Goal: Task Accomplishment & Management: Use online tool/utility

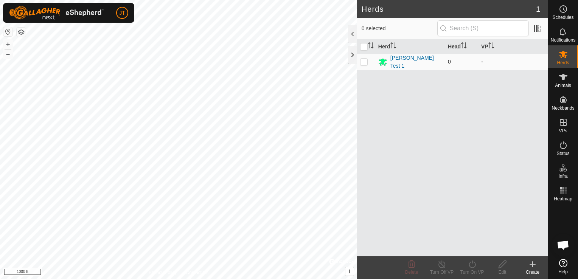
click at [389, 75] on div "Herds 1 0 selected Herd Head [PERSON_NAME] Test 1 0 - Delete Turn Off VP Turn O…" at bounding box center [274, 139] width 548 height 279
click at [533, 0] on html "JT Schedules Notifications Herds Animals Neckbands VPs Status Infra Heatmap Hel…" at bounding box center [289, 139] width 578 height 279
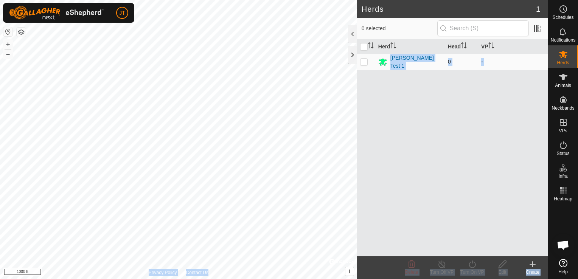
click at [222, 83] on div "Herds 1 0 selected Herd Head [PERSON_NAME] Test 1 0 - Delete Turn Off VP Turn O…" at bounding box center [274, 139] width 548 height 279
drag, startPoint x: 357, startPoint y: 65, endPoint x: -2, endPoint y: 125, distance: 363.8
click at [0, 125] on html "JT Schedules Notifications Herds Animals Neckbands VPs Status Infra Heatmap Hel…" at bounding box center [289, 139] width 578 height 279
click at [0, 226] on html "JT Schedules Notifications Herds Animals Neckbands VPs Status Infra Heatmap Hel…" at bounding box center [289, 139] width 578 height 279
click at [0, 224] on html "JT Schedules Notifications Herds Animals Neckbands VPs Status Infra Heatmap Hel…" at bounding box center [289, 139] width 578 height 279
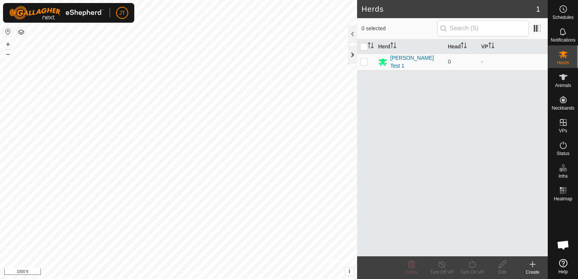
click at [354, 53] on div at bounding box center [352, 55] width 9 height 18
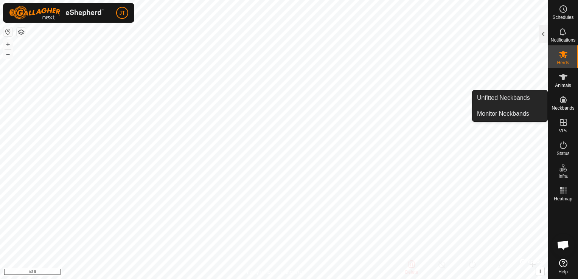
click at [561, 99] on icon at bounding box center [563, 99] width 7 height 7
click at [514, 103] on link "Unfitted Neckbands" at bounding box center [509, 97] width 75 height 15
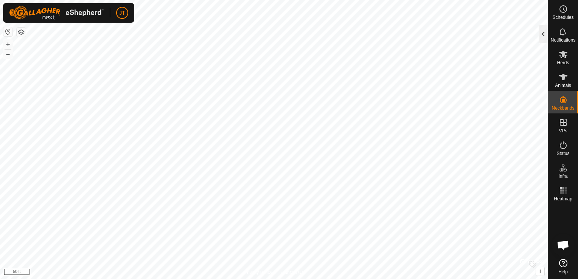
click at [540, 32] on div at bounding box center [543, 34] width 9 height 18
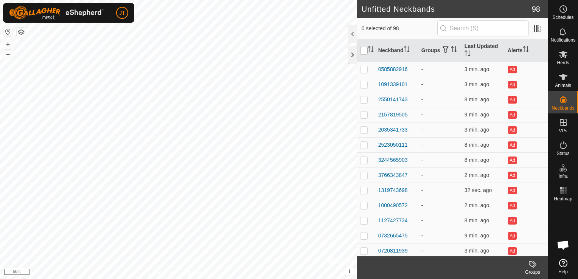
click at [366, 53] on input "checkbox" at bounding box center [364, 51] width 8 height 8
checkbox input "true"
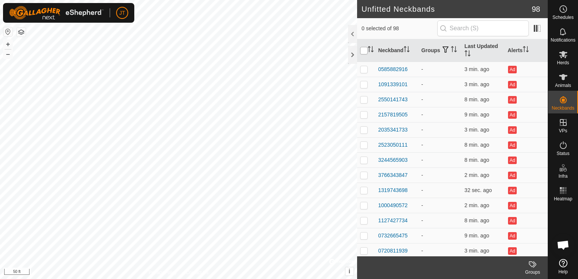
checkbox input "true"
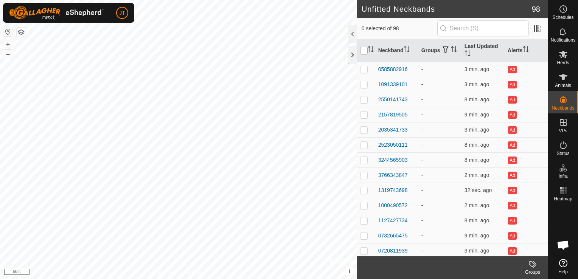
checkbox input "true"
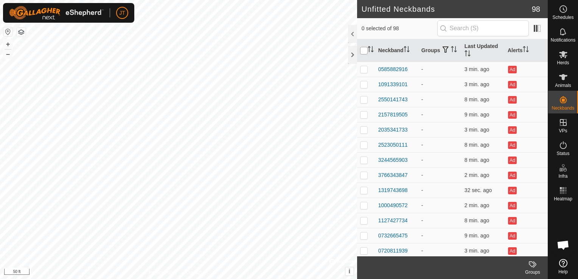
checkbox input "true"
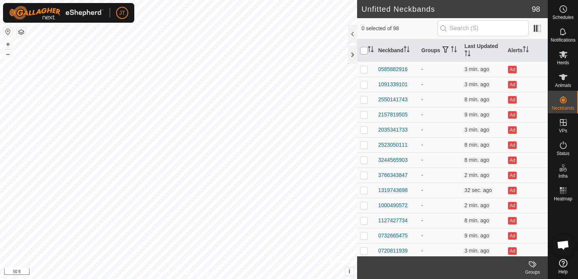
checkbox input "true"
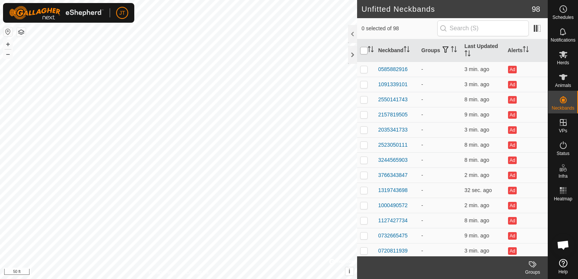
checkbox input "true"
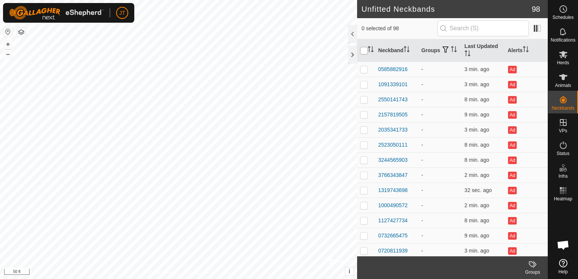
checkbox input "true"
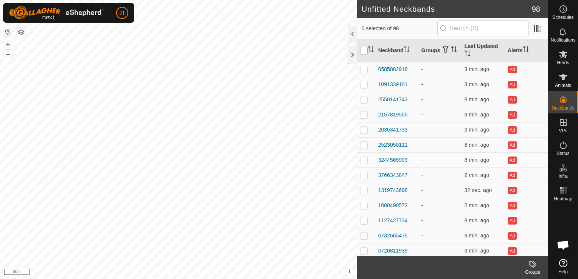
checkbox input "true"
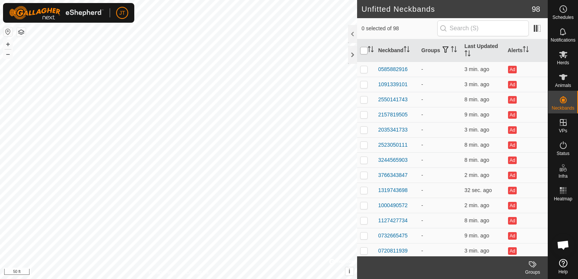
checkbox input "true"
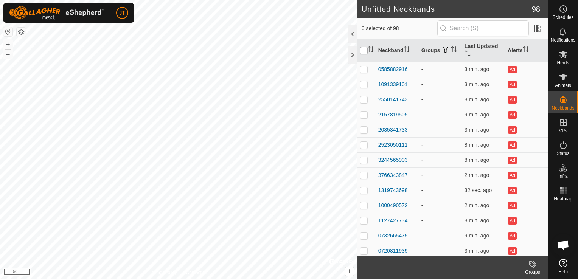
checkbox input "true"
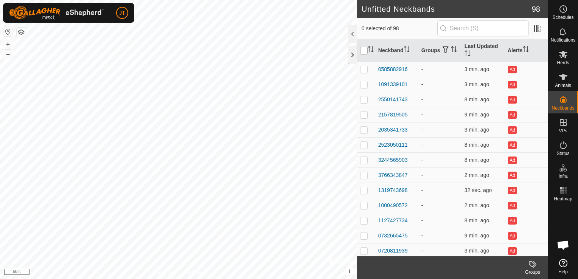
checkbox input "true"
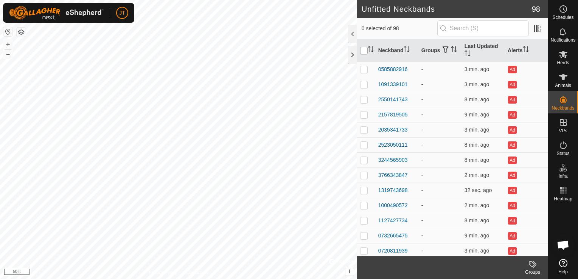
checkbox input "true"
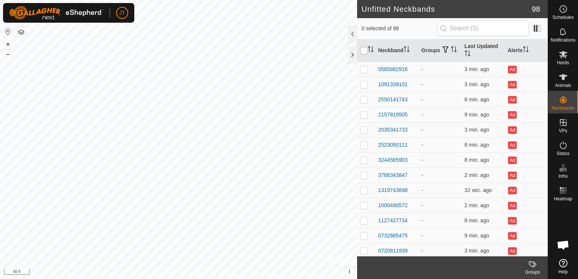
checkbox input "true"
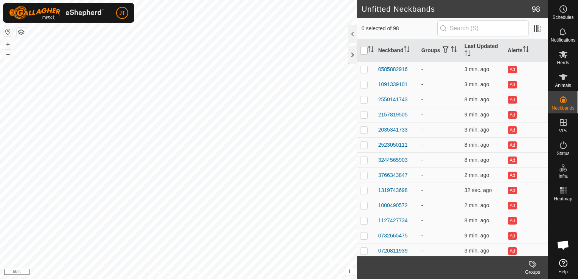
checkbox input "true"
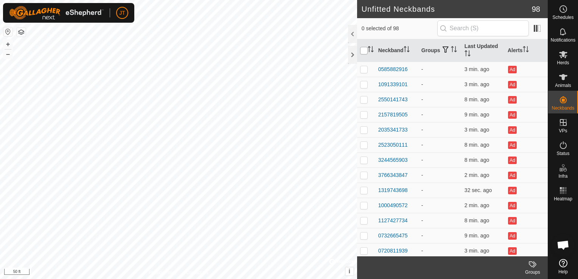
checkbox input "true"
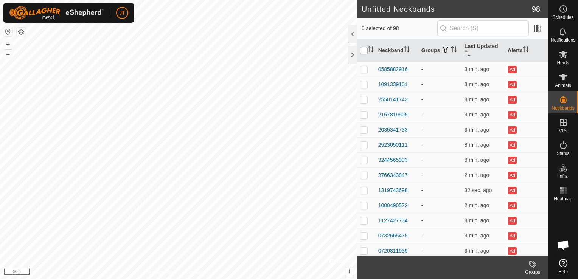
checkbox input "true"
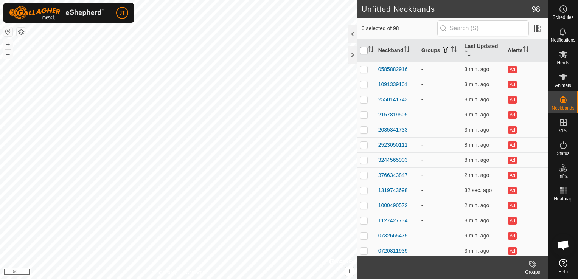
checkbox input "true"
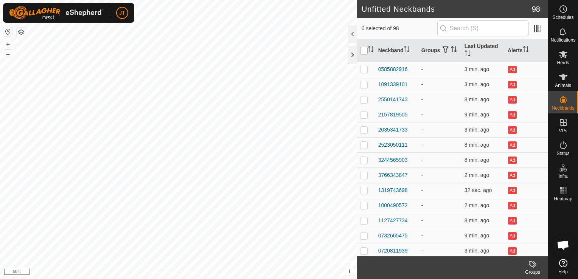
checkbox input "true"
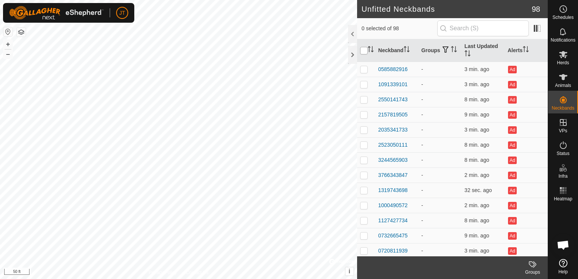
checkbox input "true"
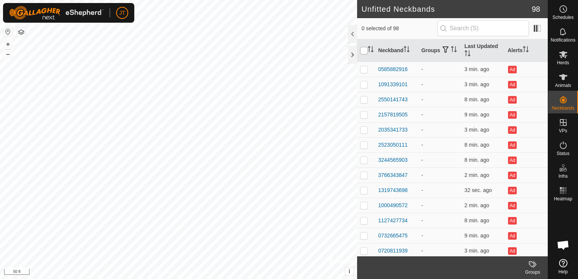
checkbox input "true"
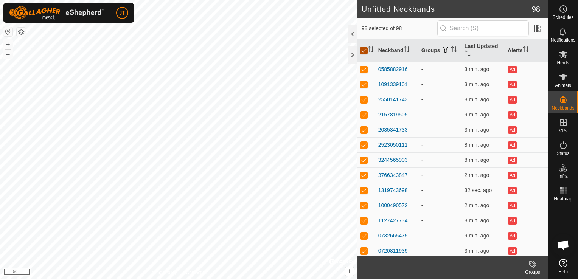
click at [366, 53] on input "checkbox" at bounding box center [364, 51] width 8 height 8
checkbox input "false"
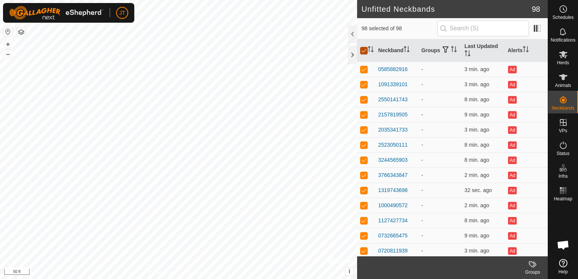
checkbox input "false"
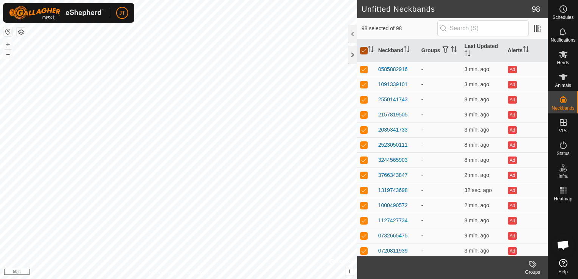
checkbox input "false"
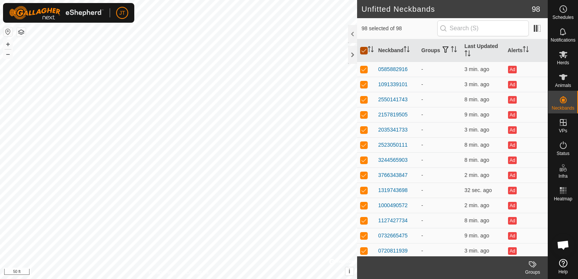
checkbox input "false"
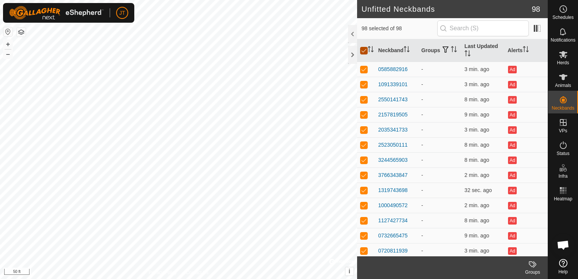
checkbox input "false"
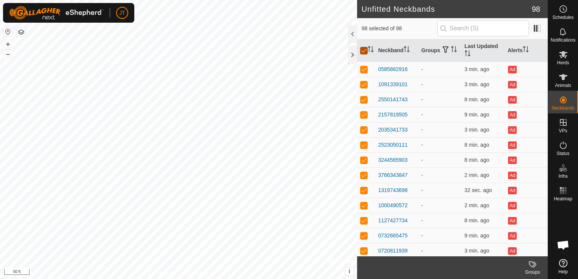
checkbox input "false"
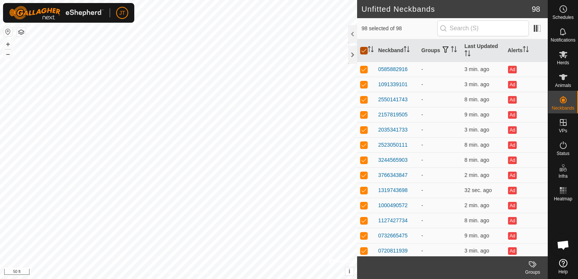
checkbox input "false"
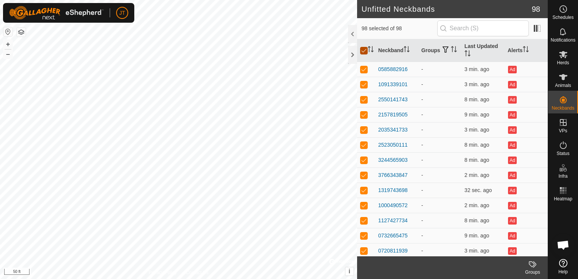
checkbox input "false"
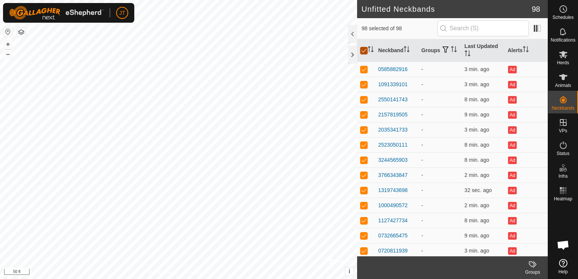
checkbox input "false"
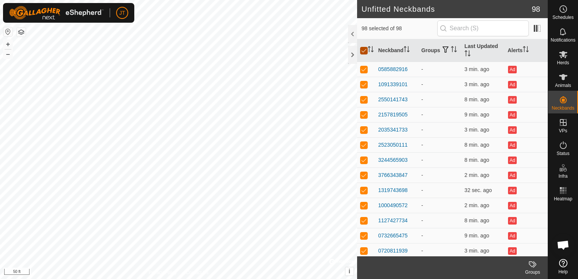
checkbox input "false"
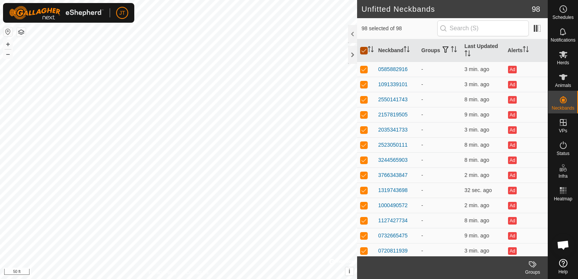
checkbox input "false"
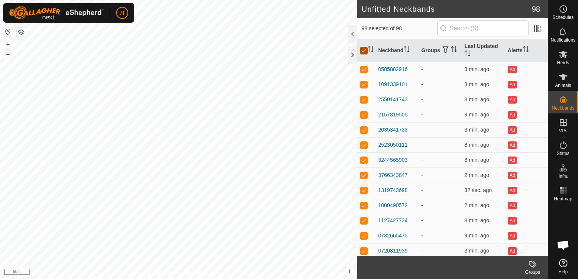
checkbox input "false"
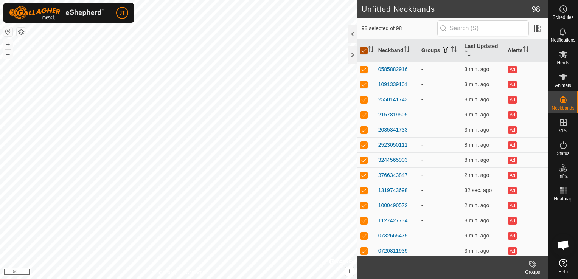
checkbox input "false"
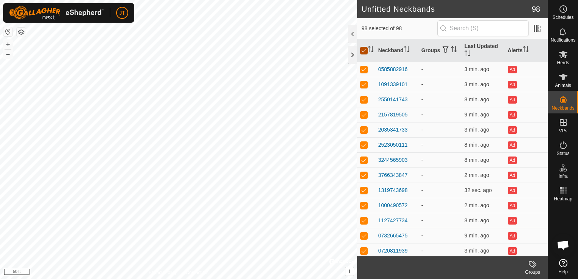
checkbox input "false"
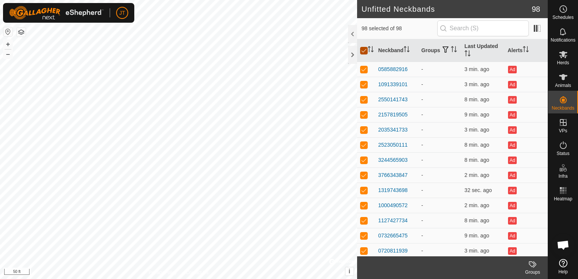
checkbox input "false"
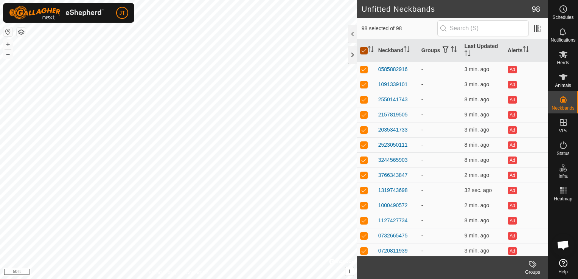
checkbox input "false"
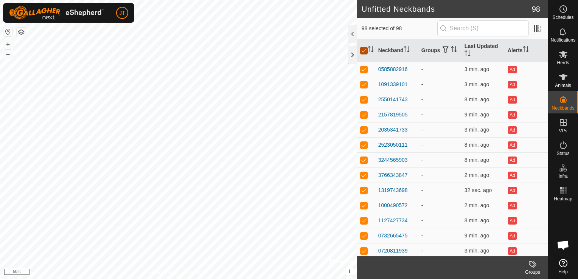
checkbox input "false"
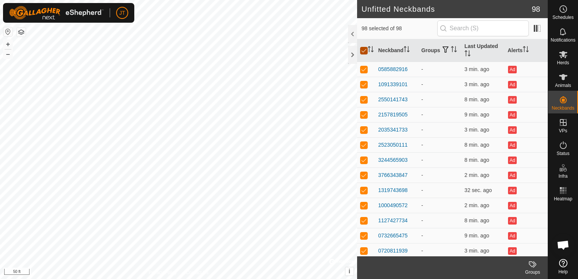
checkbox input "false"
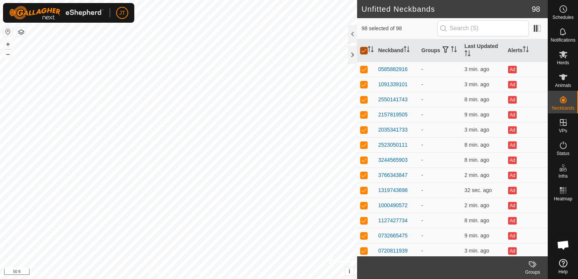
checkbox input "false"
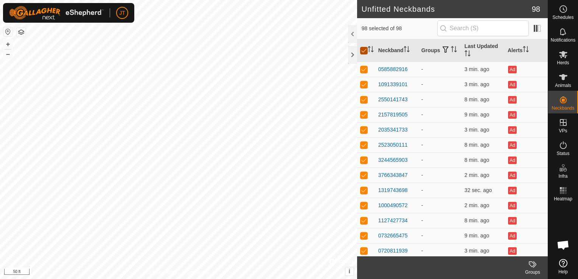
checkbox input "false"
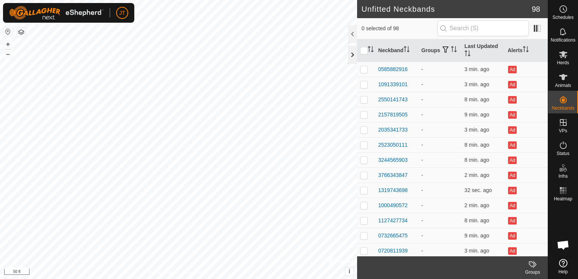
click at [351, 54] on div at bounding box center [352, 55] width 9 height 18
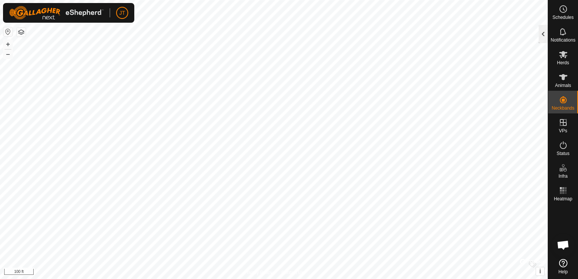
click at [546, 36] on div at bounding box center [543, 34] width 9 height 18
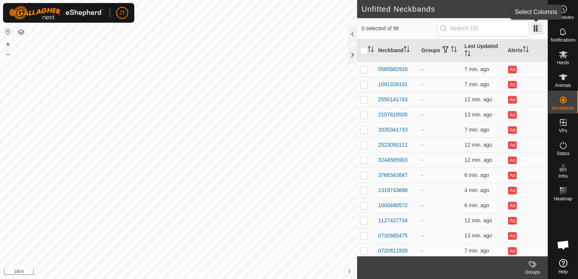
click at [538, 29] on span at bounding box center [537, 28] width 12 height 12
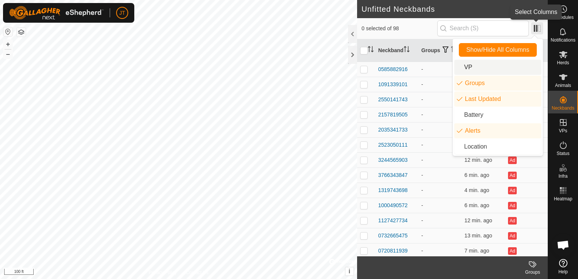
click at [538, 30] on span at bounding box center [537, 28] width 12 height 12
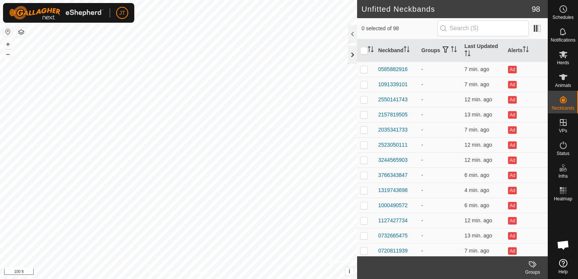
click at [352, 54] on div at bounding box center [352, 55] width 9 height 18
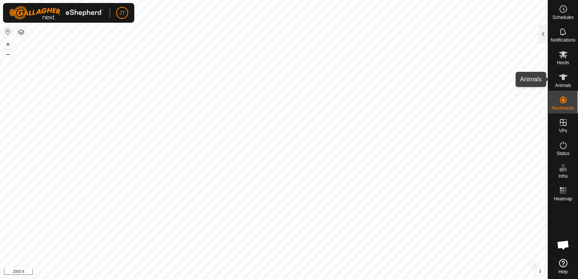
click at [575, 76] on div "Schedules Notifications Herds Animals Neckbands VPs Status Infra Heatmap Help U…" at bounding box center [289, 139] width 578 height 279
click at [545, 33] on div at bounding box center [543, 34] width 9 height 18
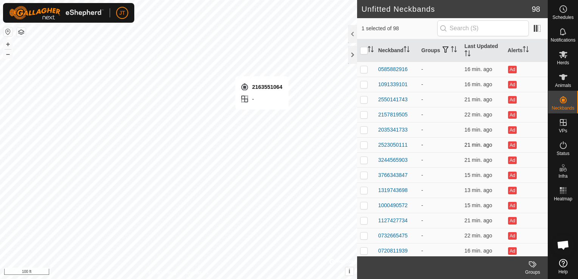
checkbox input "false"
